Goal: Information Seeking & Learning: Learn about a topic

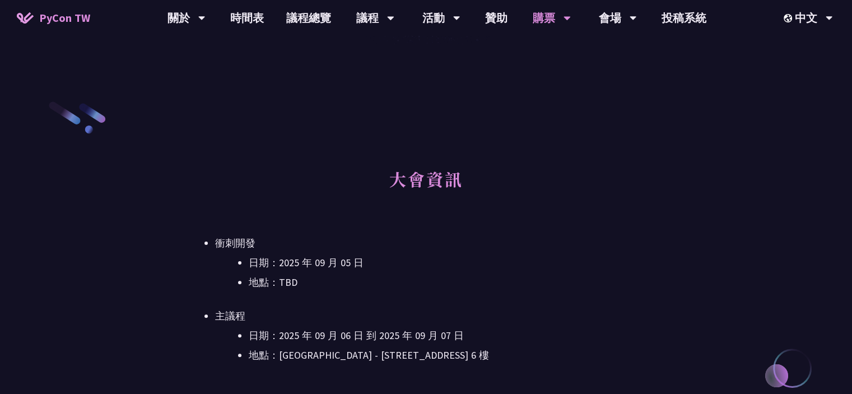
scroll to position [383, 0]
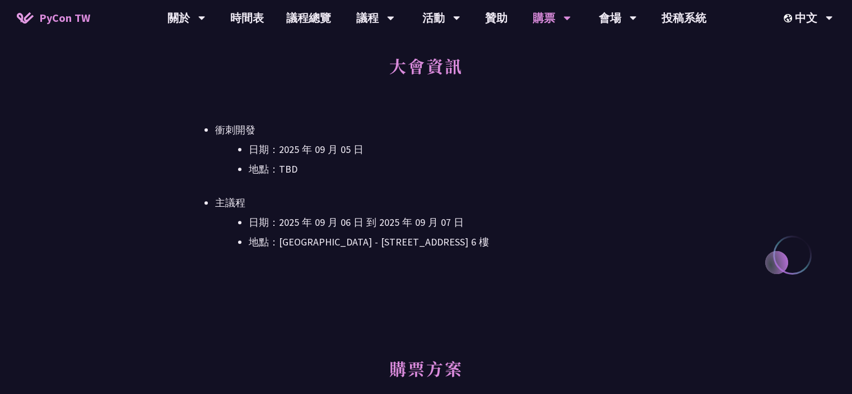
click at [519, 199] on li "主議程 日期：[DATE] 到 [DATE] 地點：[GEOGRAPHIC_DATA] - ​[STREET_ADDRESS]" at bounding box center [442, 222] width 455 height 56
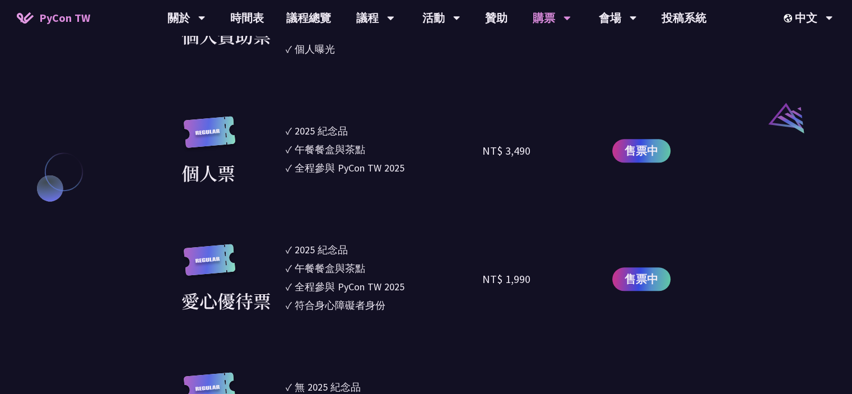
scroll to position [999, 0]
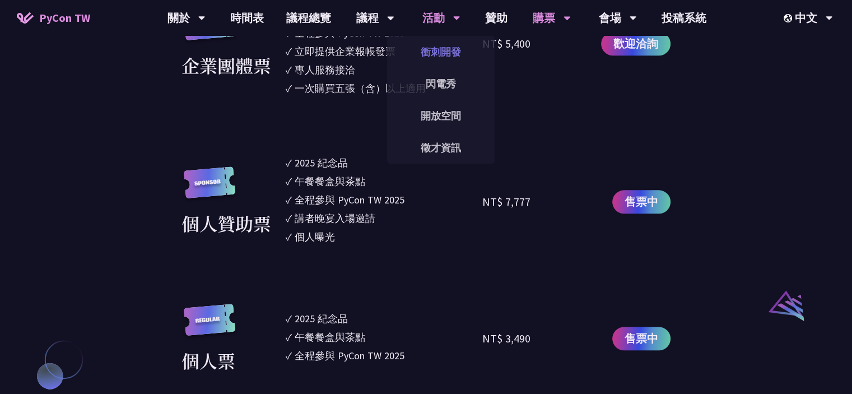
click at [434, 54] on link "衝刺開發" at bounding box center [441, 52] width 108 height 26
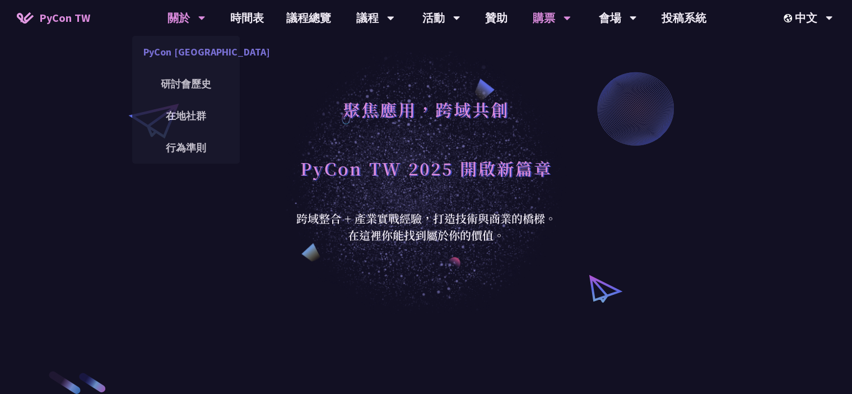
drag, startPoint x: 184, startPoint y: 47, endPoint x: 198, endPoint y: 58, distance: 18.0
click at [184, 47] on link "PyCon [GEOGRAPHIC_DATA]" at bounding box center [186, 52] width 108 height 26
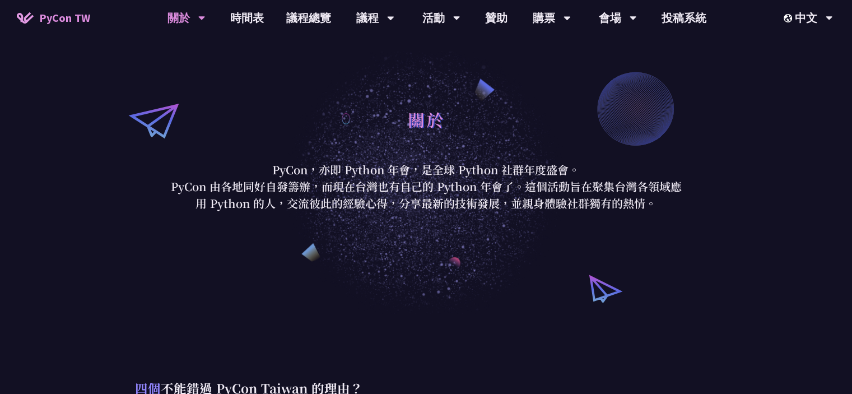
drag, startPoint x: 487, startPoint y: 192, endPoint x: 492, endPoint y: 181, distance: 12.0
click at [487, 192] on p "PyCon 由各地同好自發籌辦，而現在台灣也有自己的 Python 年會了。這個活動旨在聚集台灣各領域應用 Python 的人，交流彼此的經驗心得，分享最新的…" at bounding box center [426, 195] width 521 height 34
click at [279, 11] on link "議程總覽" at bounding box center [308, 18] width 67 height 36
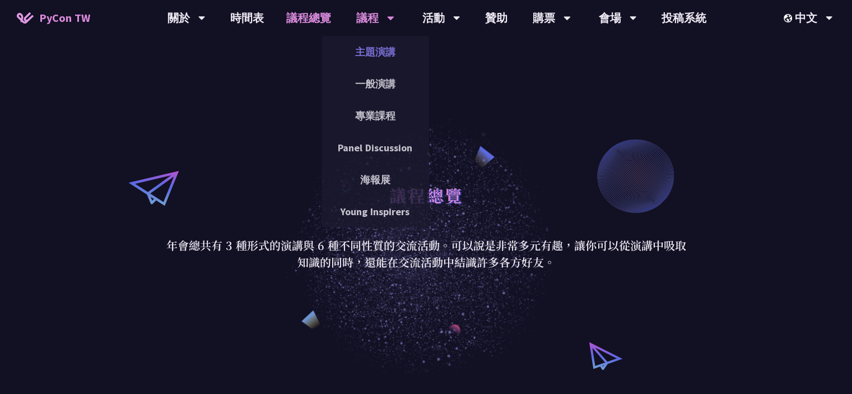
click at [370, 57] on link "主題演講" at bounding box center [375, 52] width 108 height 26
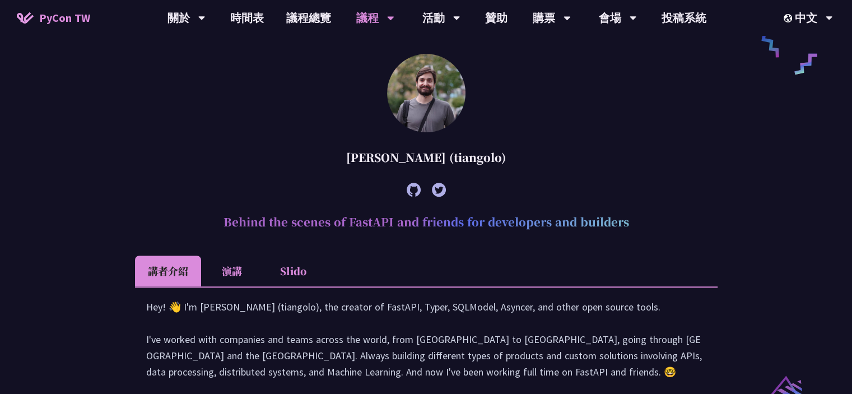
scroll to position [896, 0]
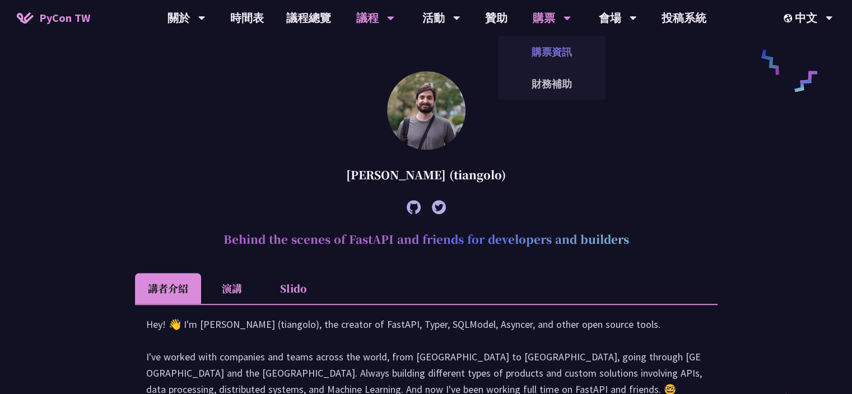
click at [547, 49] on link "購票資訊" at bounding box center [552, 52] width 108 height 26
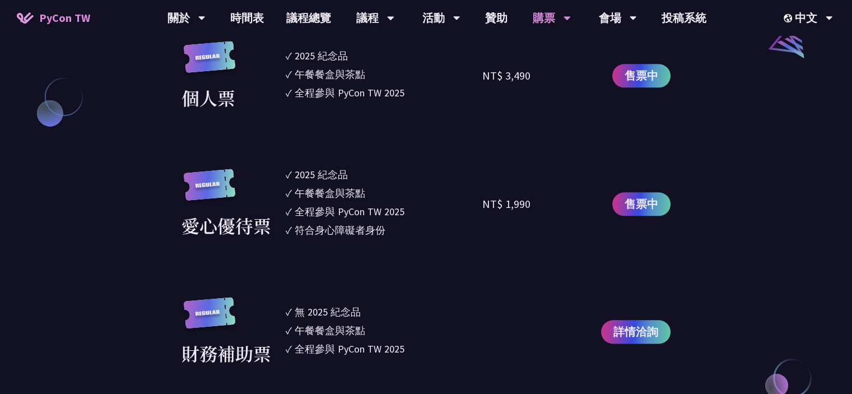
scroll to position [1288, 0]
